Goal: Information Seeking & Learning: Learn about a topic

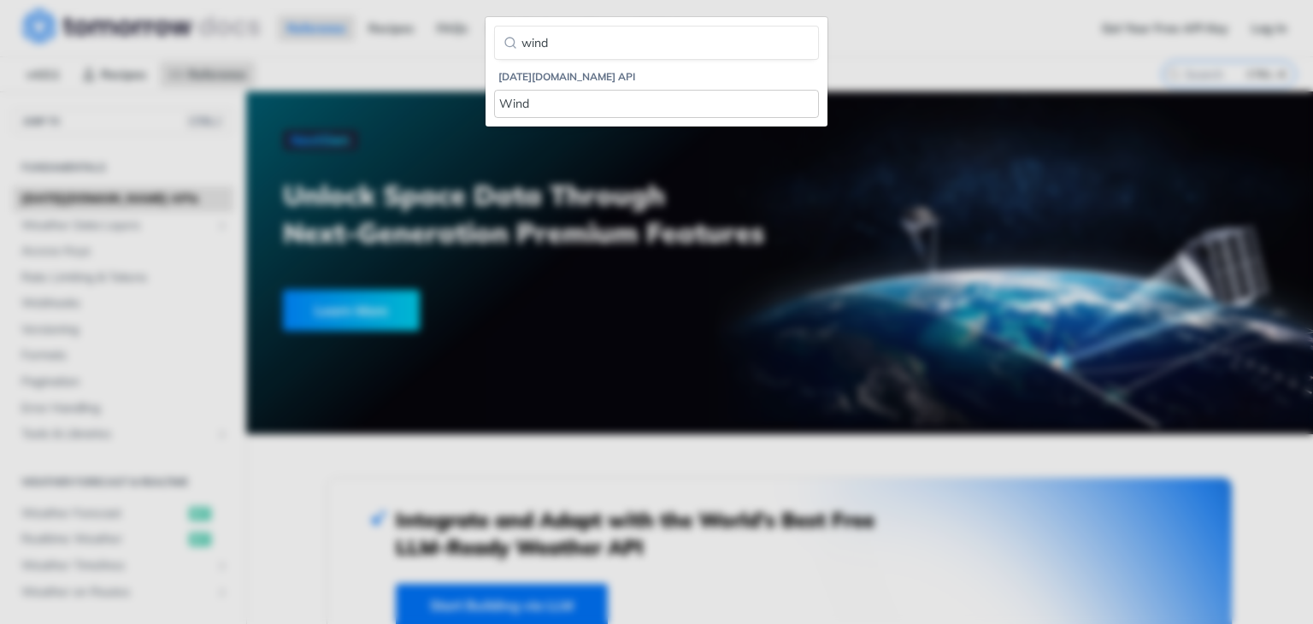
type input "wind"
click at [540, 101] on div "Wind" at bounding box center [656, 104] width 315 height 18
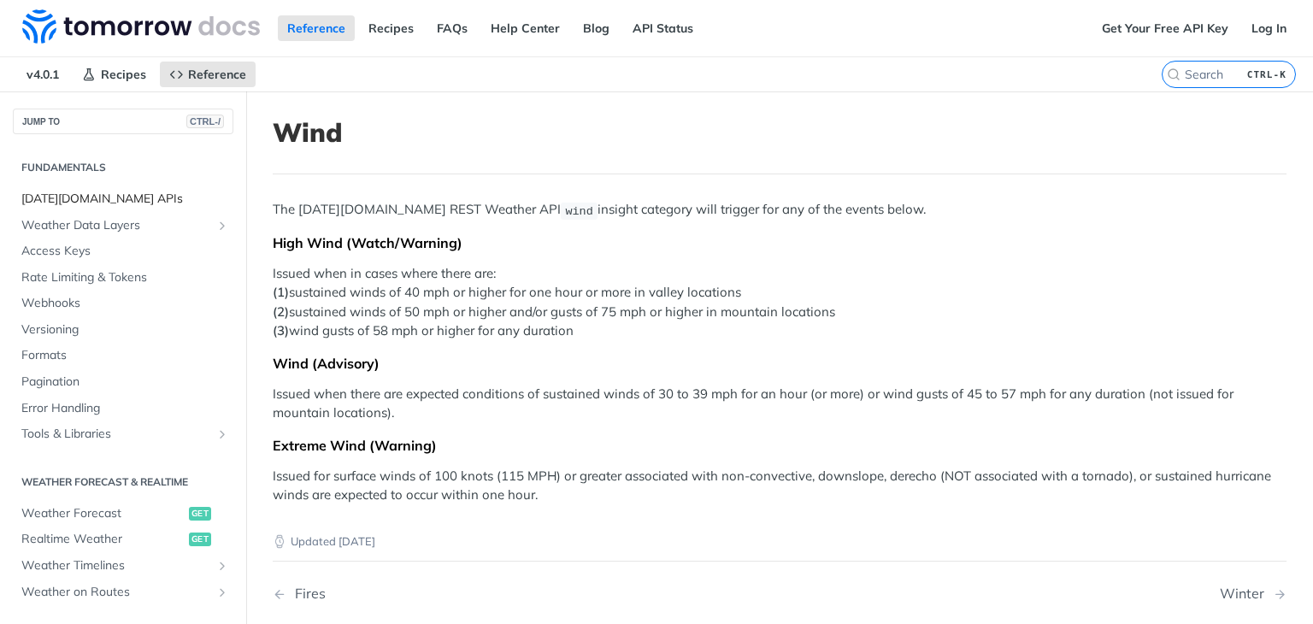
click at [103, 197] on span "[DATE][DOMAIN_NAME] APIs" at bounding box center [125, 199] width 208 height 17
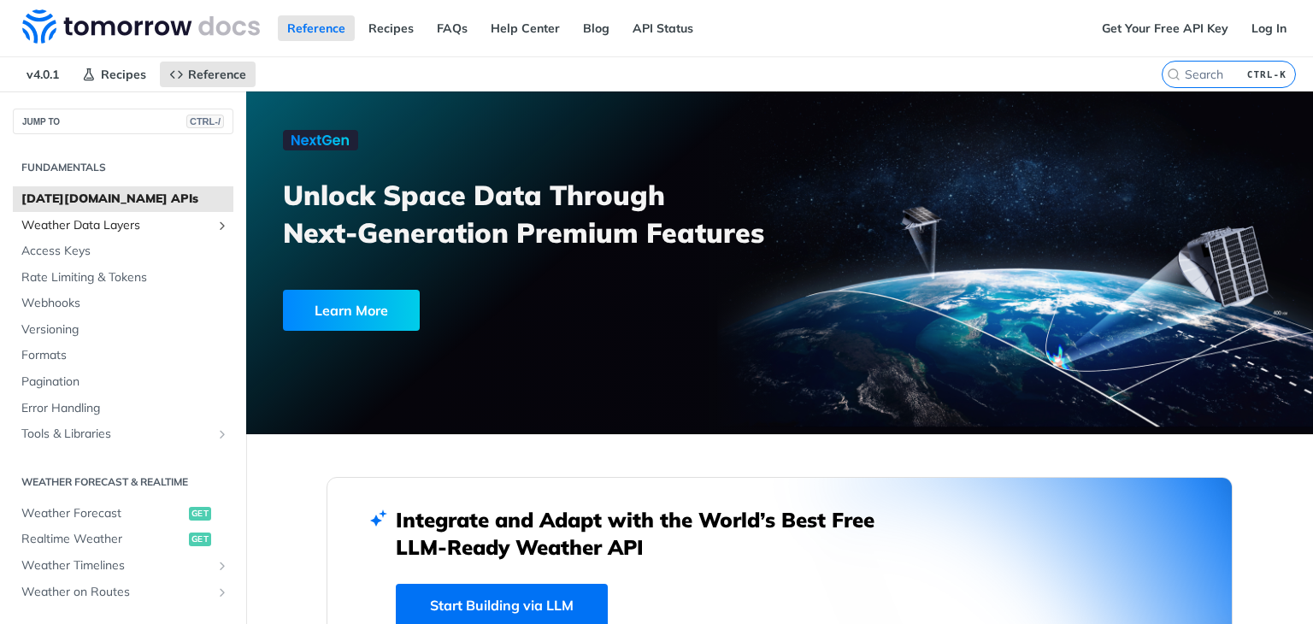
click at [110, 217] on span "Weather Data Layers" at bounding box center [116, 225] width 190 height 17
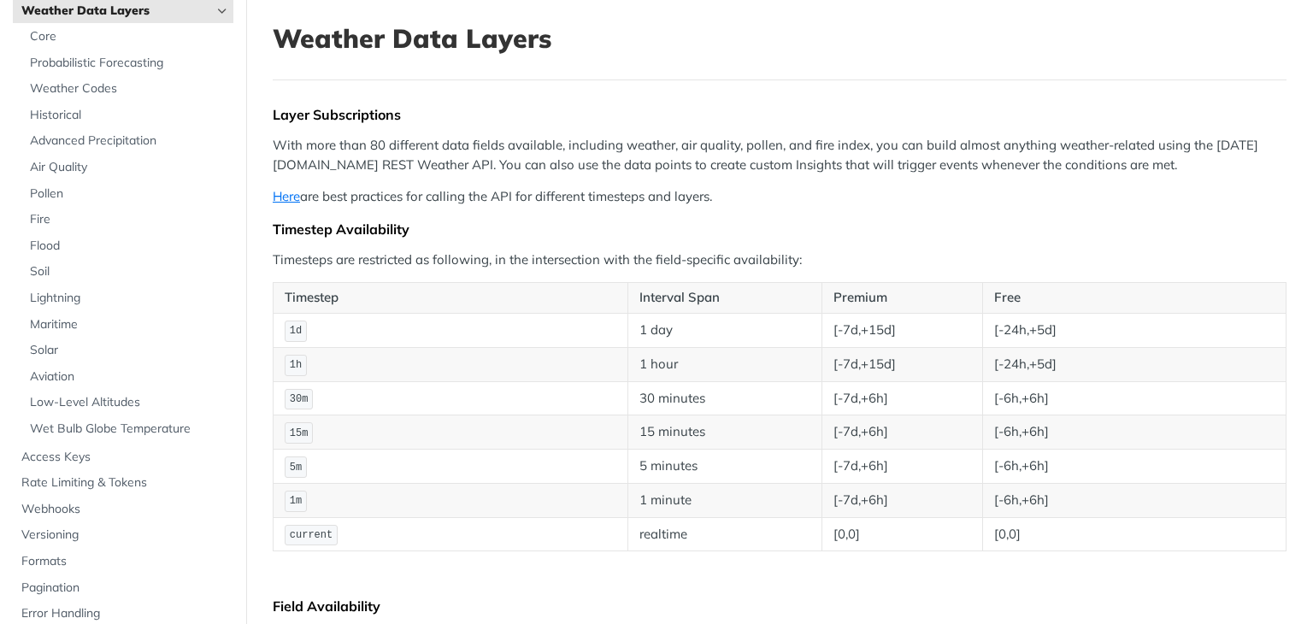
scroll to position [91, 0]
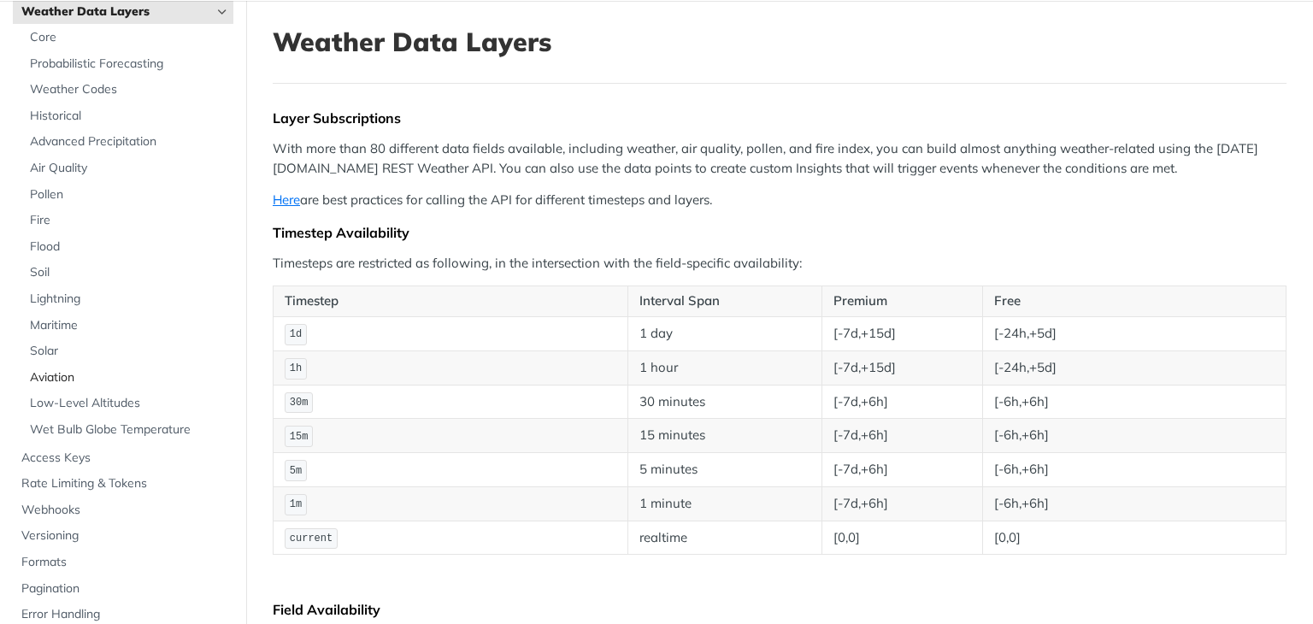
click at [55, 374] on span "Aviation" at bounding box center [129, 377] width 199 height 17
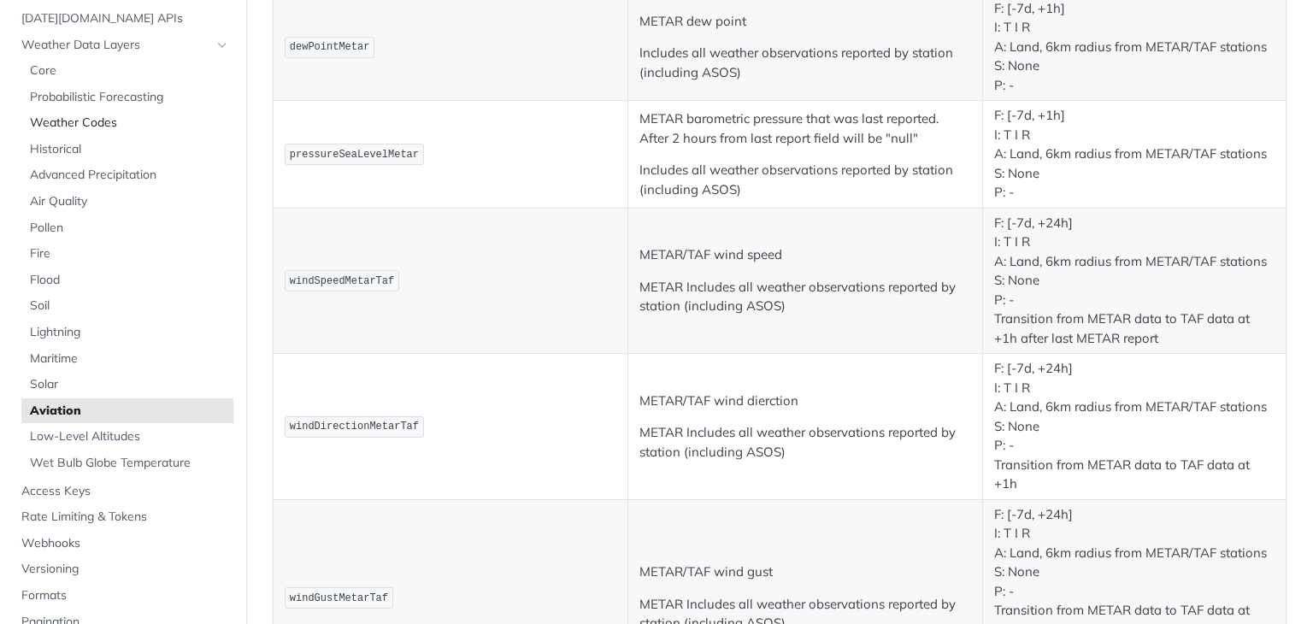
scroll to position [74, 0]
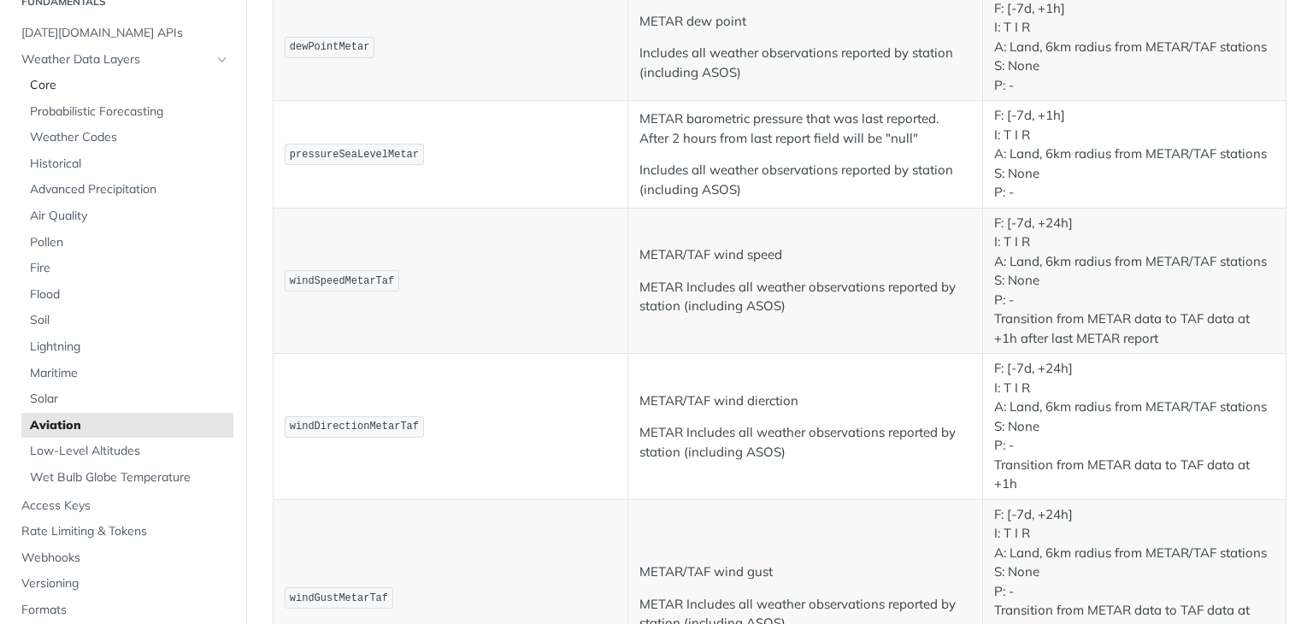
click at [61, 90] on span "Core" at bounding box center [129, 85] width 199 height 17
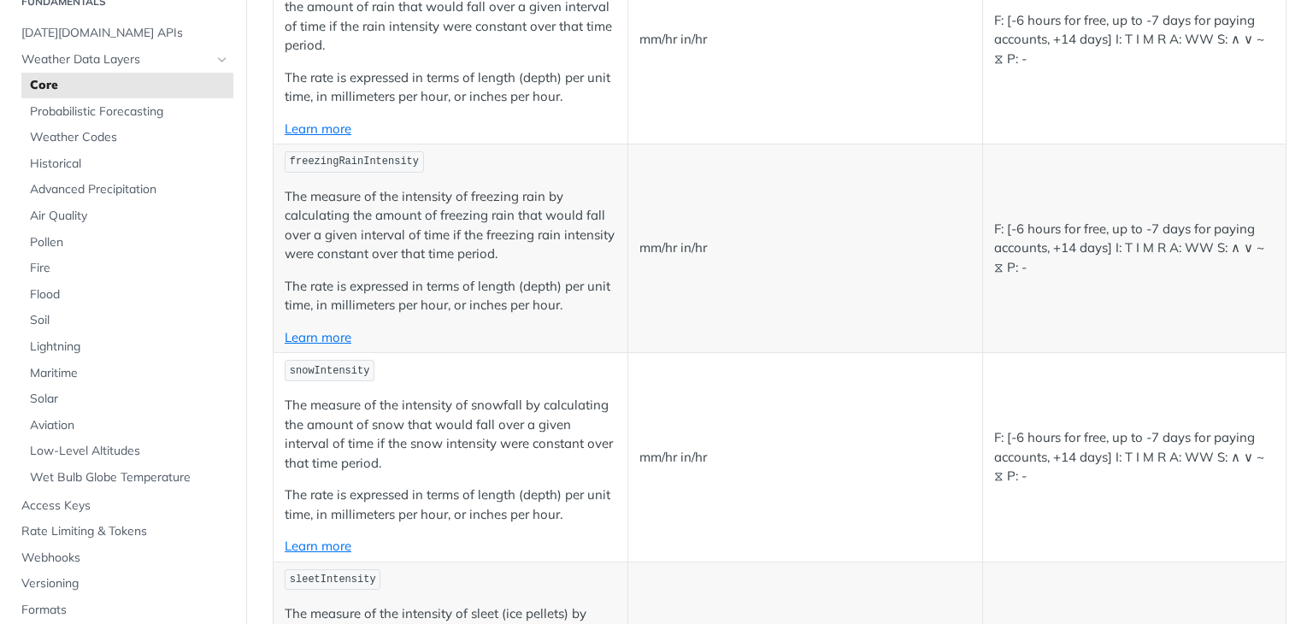
scroll to position [1758, 0]
